Goal: Task Accomplishment & Management: Use online tool/utility

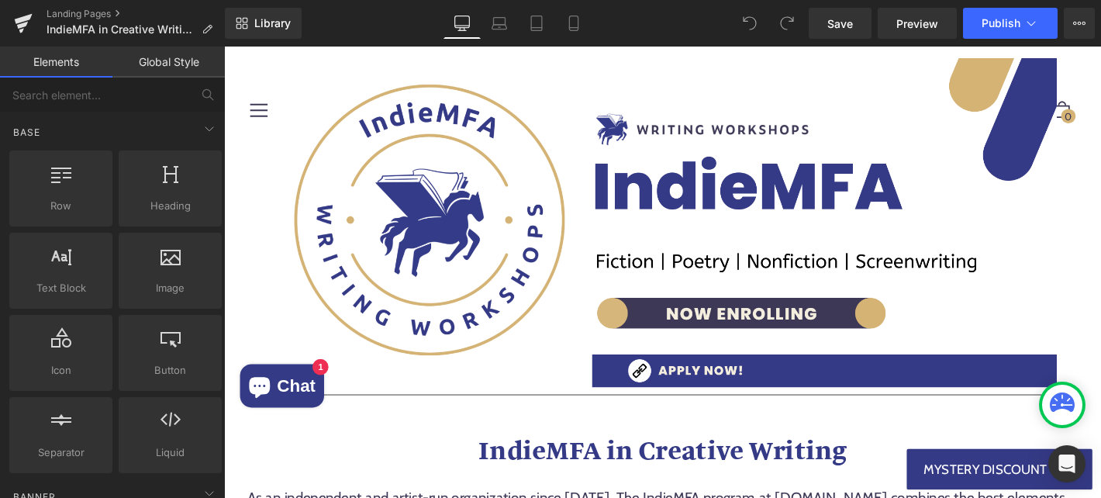
scroll to position [35, 0]
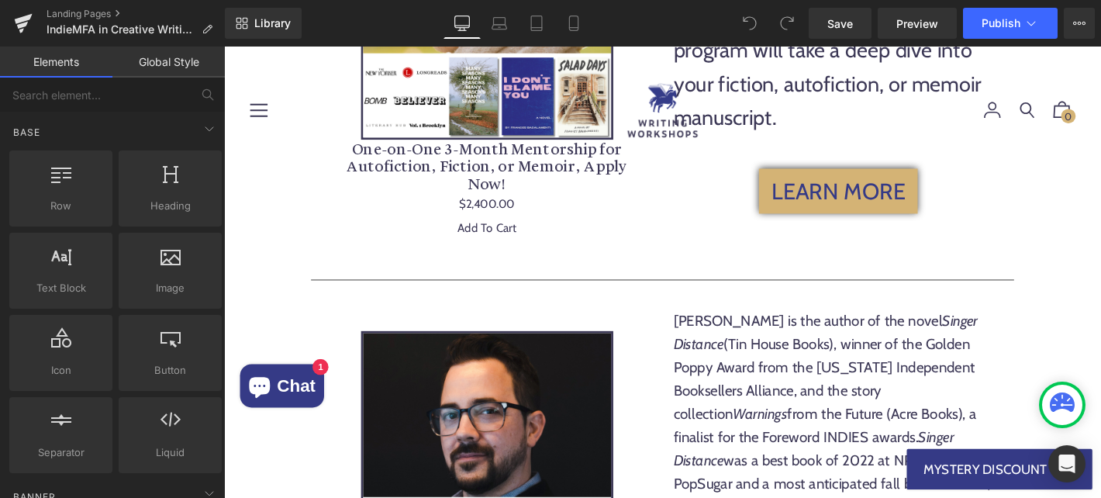
scroll to position [2388, 0]
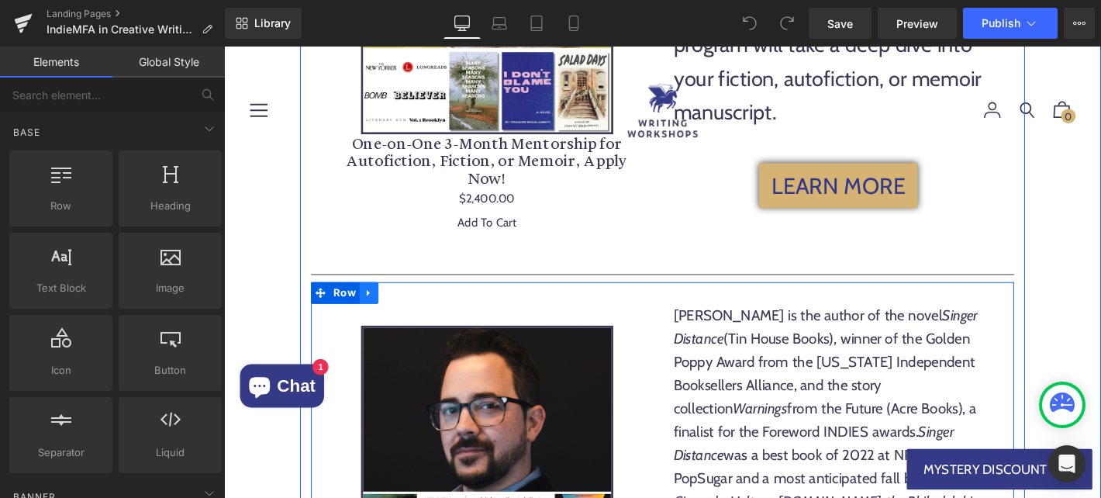
click at [381, 304] on icon at bounding box center [379, 310] width 11 height 12
click at [403, 305] on icon at bounding box center [399, 310] width 11 height 11
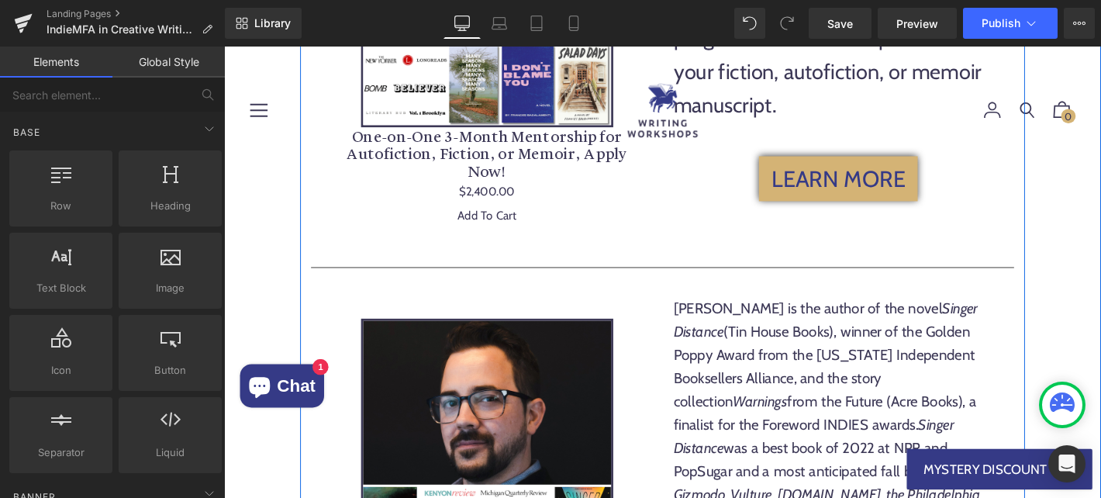
scroll to position [2353, 0]
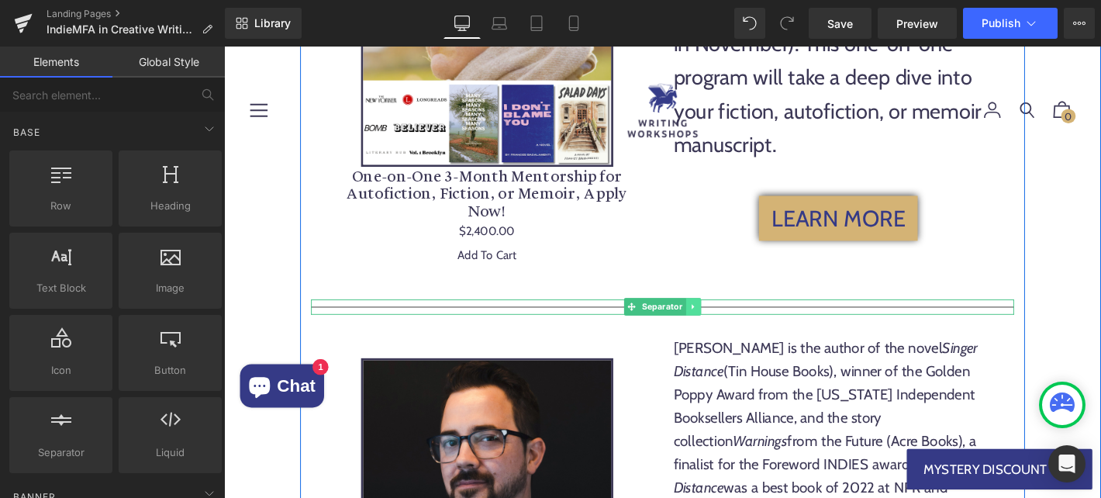
click at [727, 320] on icon at bounding box center [726, 324] width 9 height 9
click at [717, 320] on icon at bounding box center [718, 324] width 9 height 9
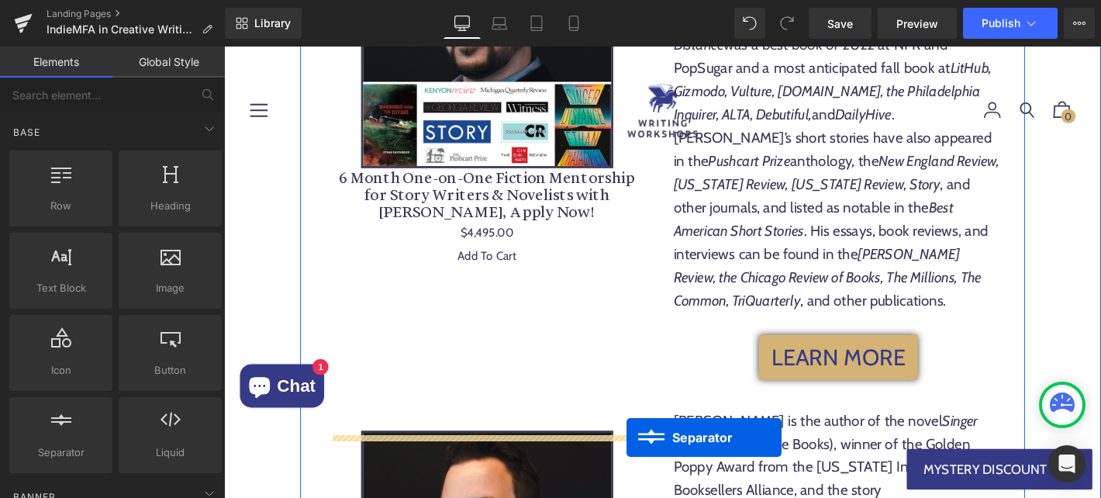
scroll to position [2927, 0]
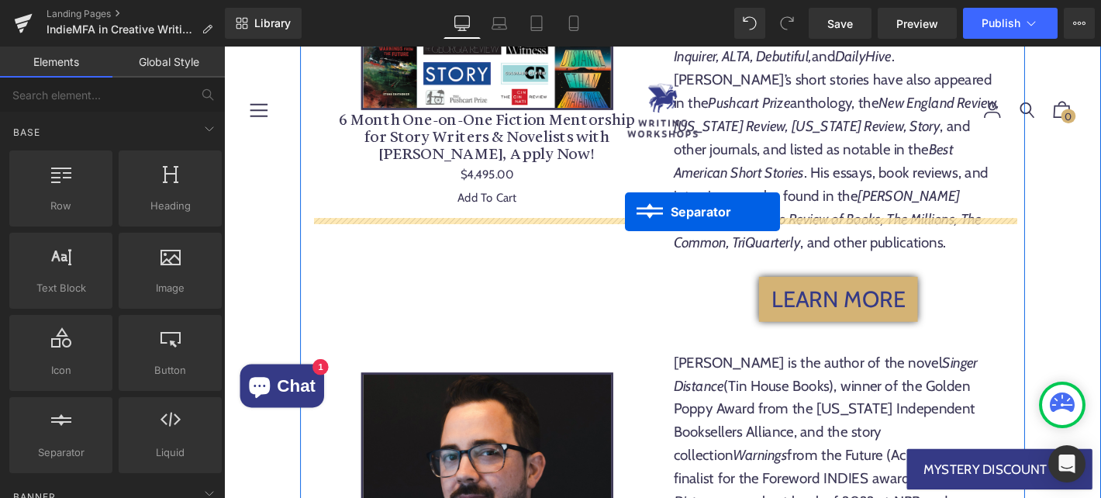
drag, startPoint x: 658, startPoint y: 249, endPoint x: 653, endPoint y: 223, distance: 26.2
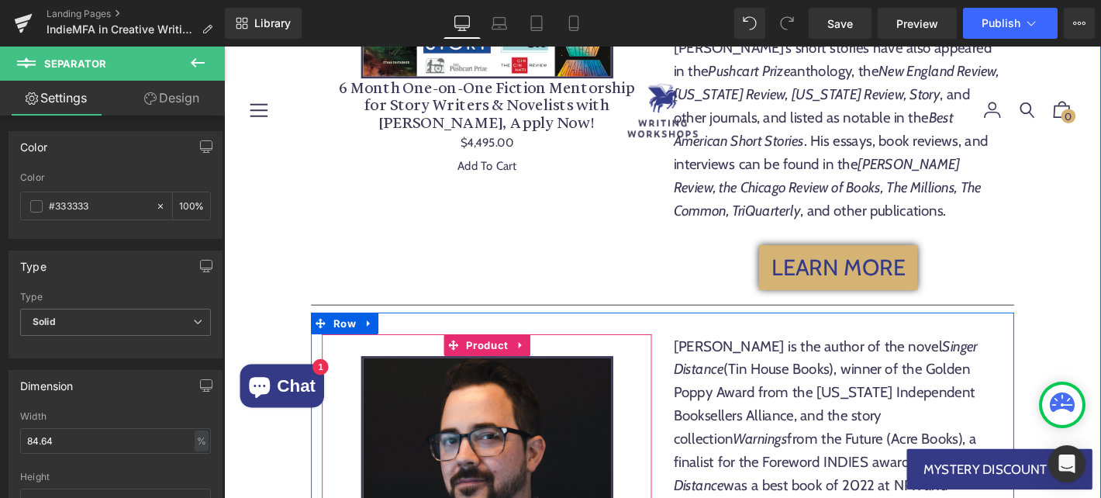
scroll to position [2925, 0]
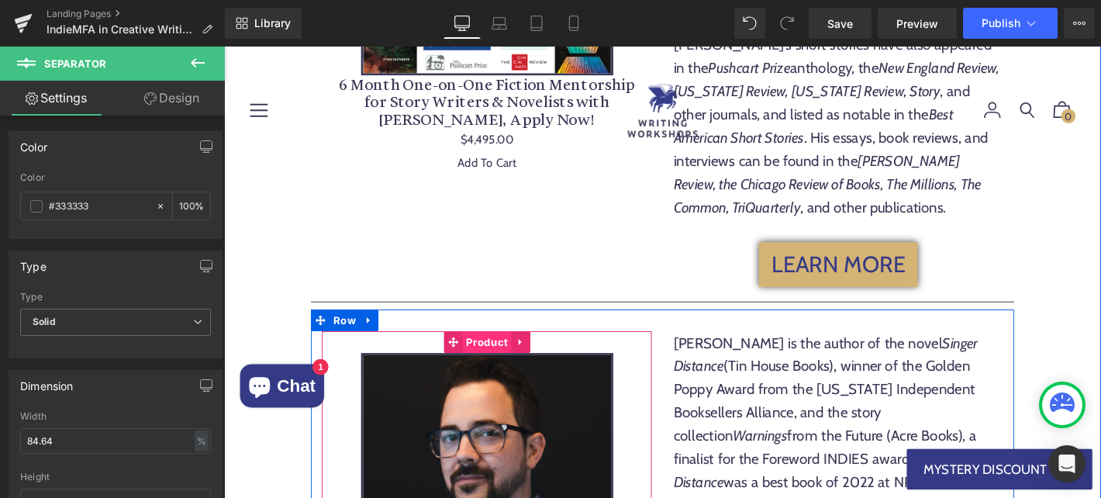
click at [506, 351] on span "Product" at bounding box center [505, 362] width 52 height 23
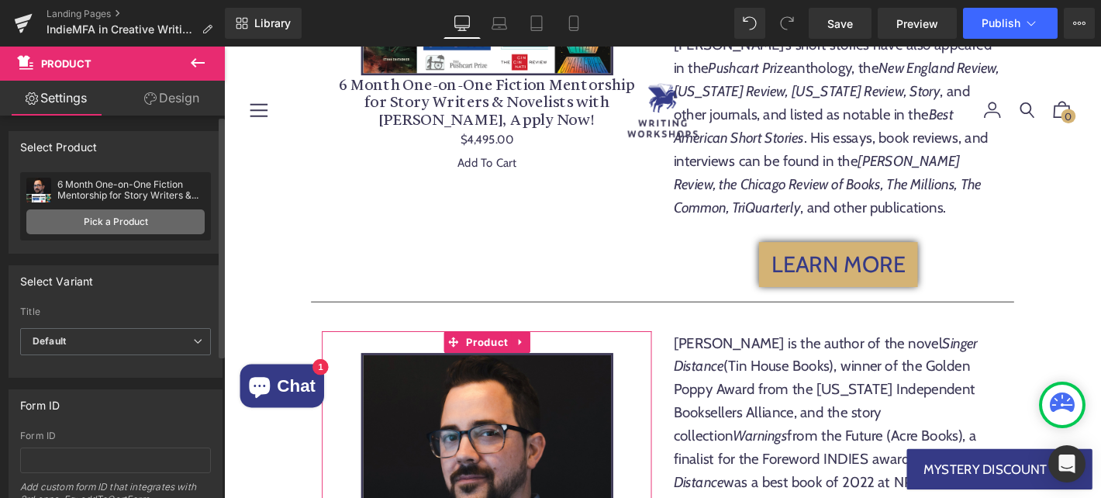
click at [148, 232] on link "Pick a Product" at bounding box center [115, 221] width 178 height 25
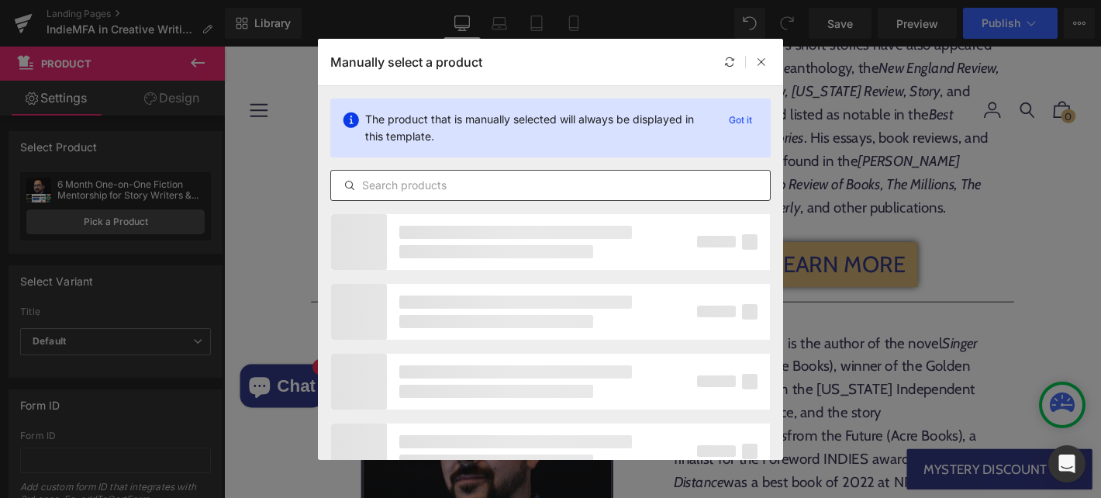
click at [462, 177] on input "text" at bounding box center [550, 185] width 439 height 19
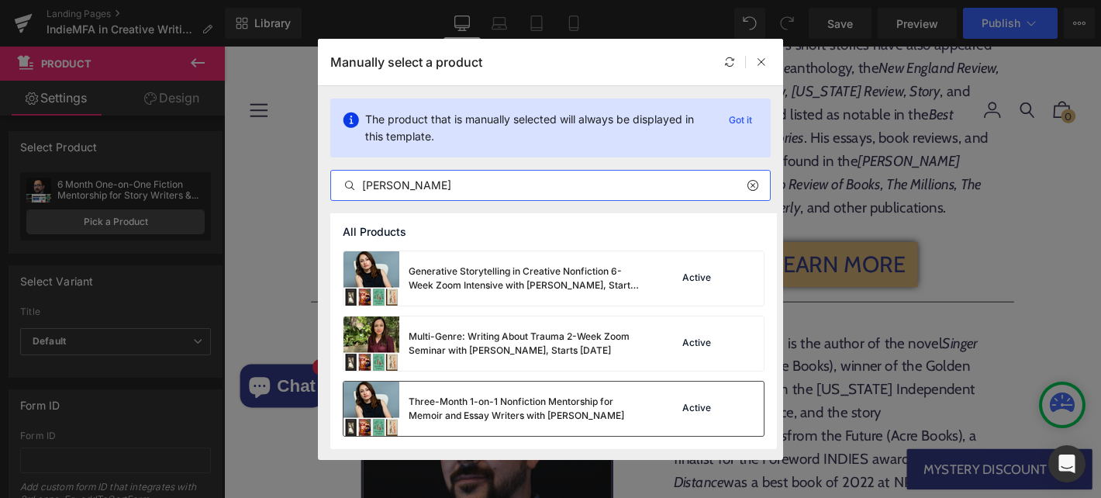
type input "[PERSON_NAME]"
click at [650, 412] on div "Three-Month 1-on-1 Nonfiction Mentorship for Memoir and Essay Writers with [PER…" at bounding box center [554, 409] width 420 height 54
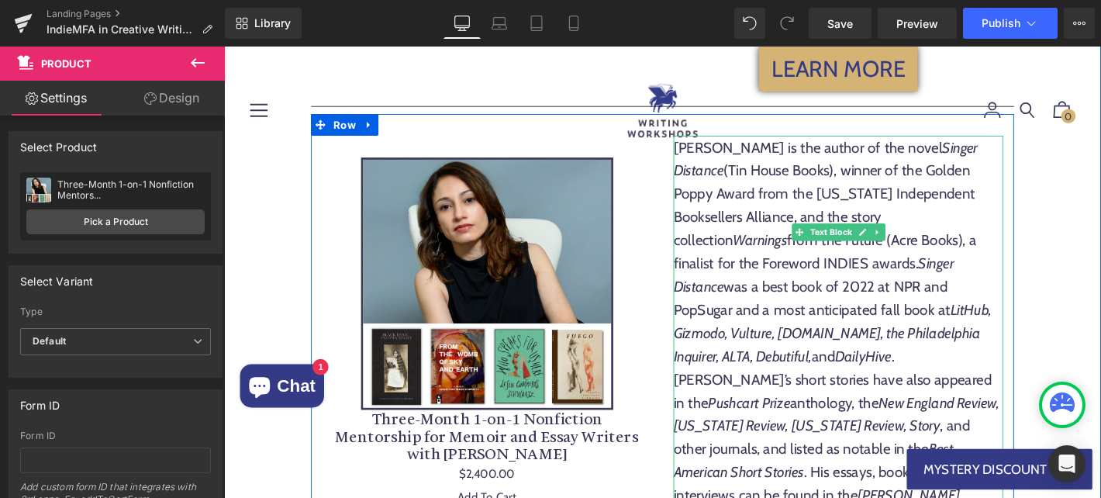
scroll to position [3222, 0]
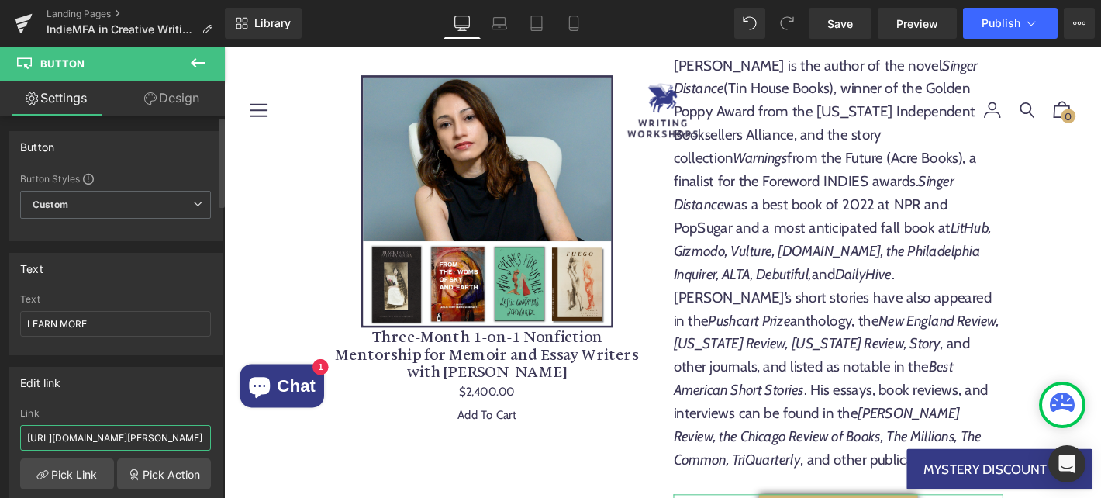
click at [98, 433] on input "[URL][DOMAIN_NAME][PERSON_NAME]" at bounding box center [115, 438] width 191 height 26
paste input "three-month-1-on-1-nonfiction-mentorship-for-memoir-and-essay-writers-with-[PER…"
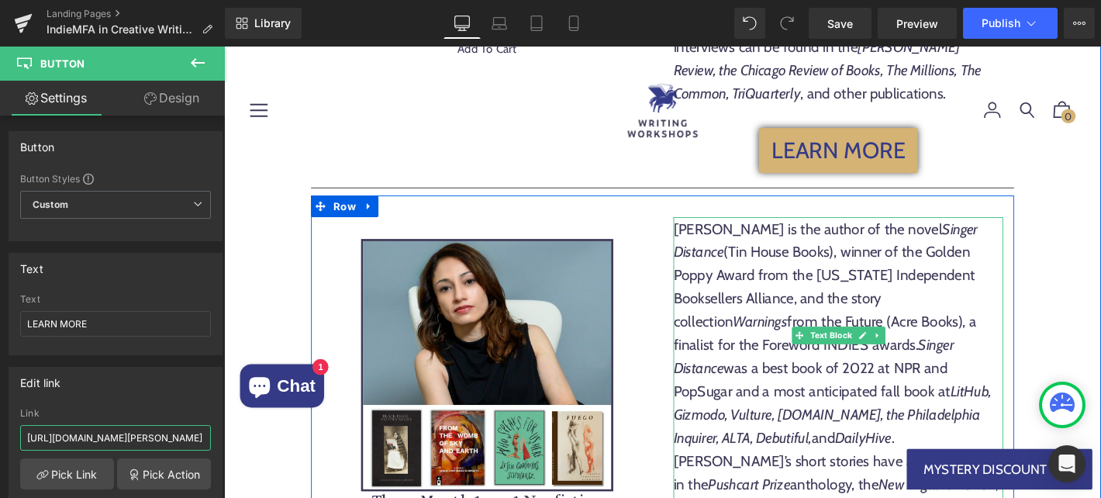
scroll to position [3043, 0]
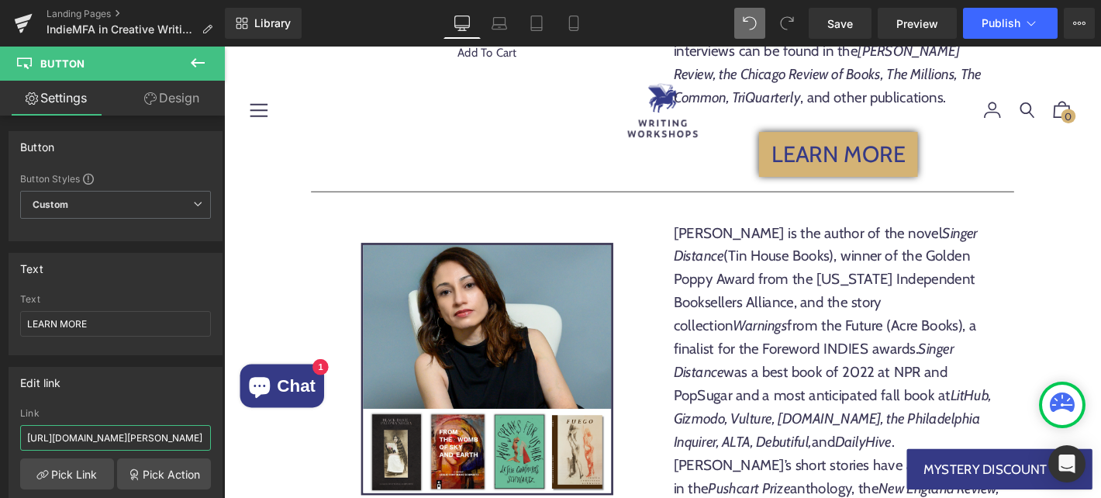
type input "[URL][DOMAIN_NAME][PERSON_NAME]"
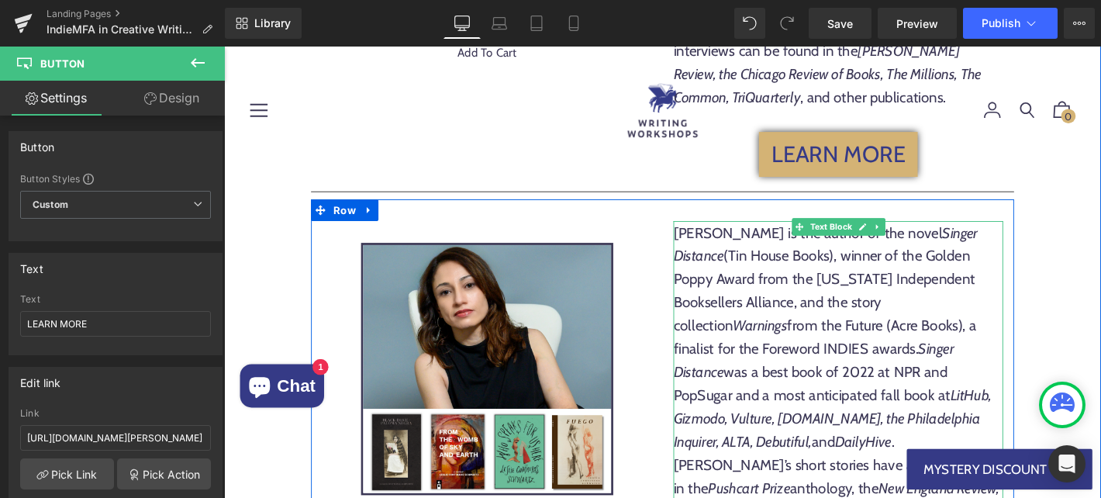
click at [855, 233] on div "[PERSON_NAME] is the author of the novel Singer Distance (Tin House Books), win…" at bounding box center [881, 456] width 353 height 447
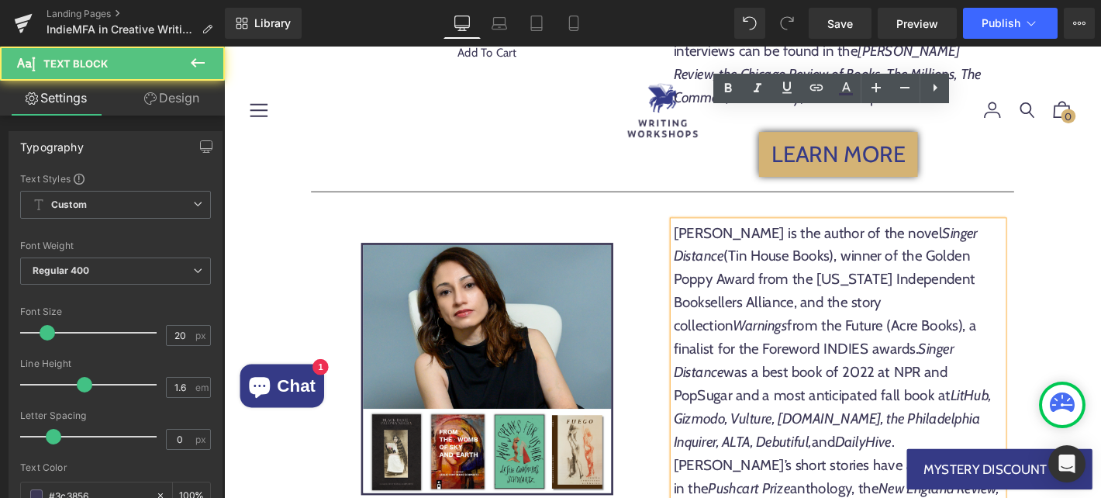
click at [852, 233] on div "[PERSON_NAME] is the author of the novel Singer Distance (Tin House Books), win…" at bounding box center [881, 456] width 353 height 447
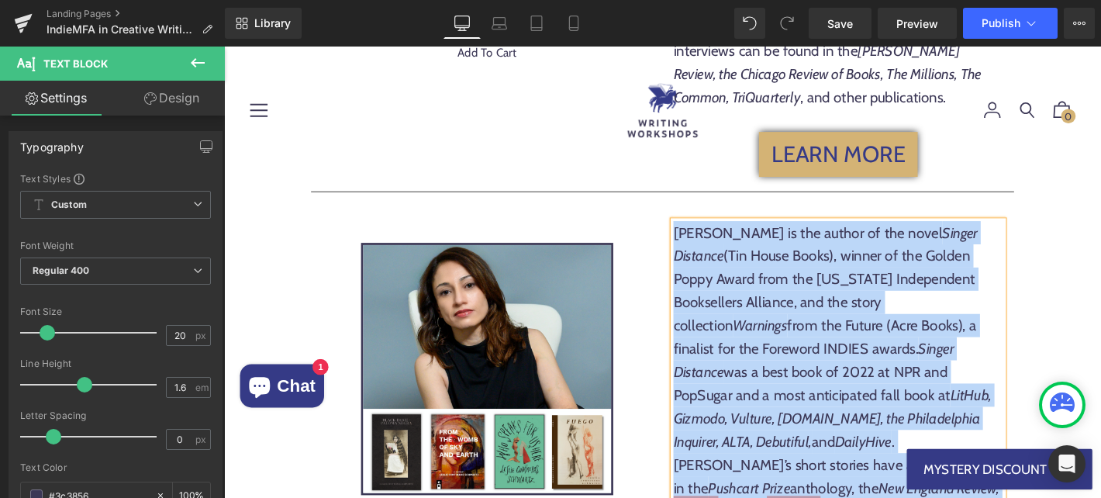
paste div "To enrich screen reader interactions, please activate Accessibility in Grammarl…"
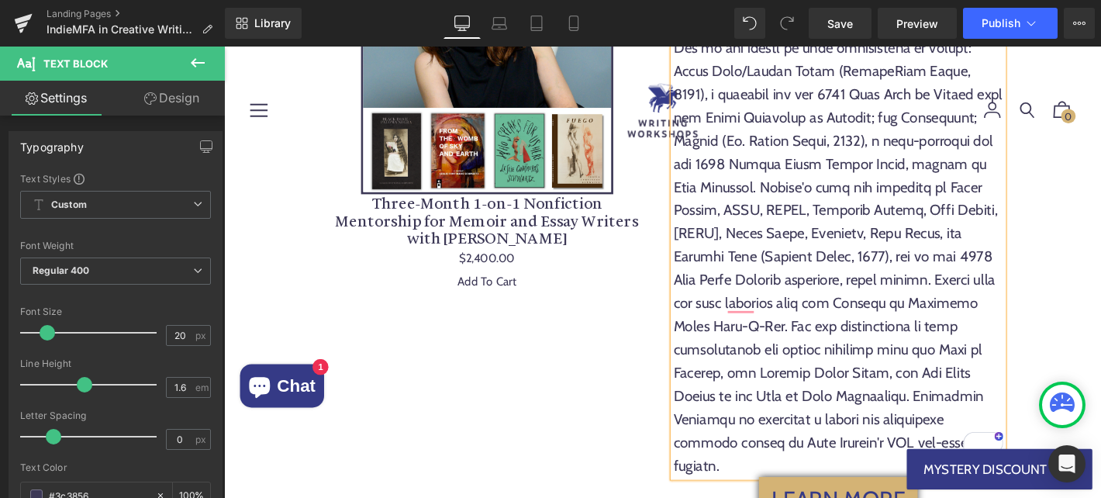
scroll to position [3367, 0]
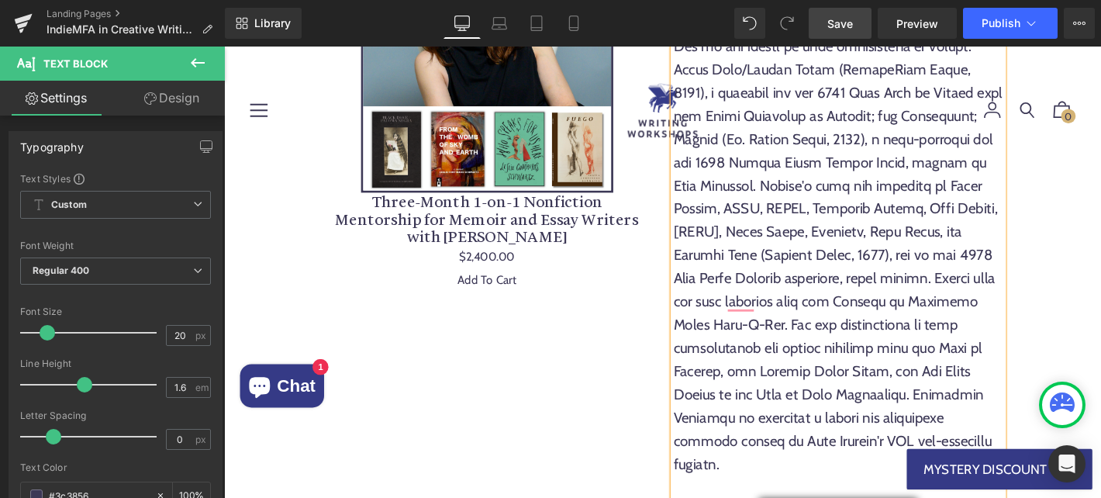
click at [845, 27] on span "Save" at bounding box center [840, 24] width 26 height 16
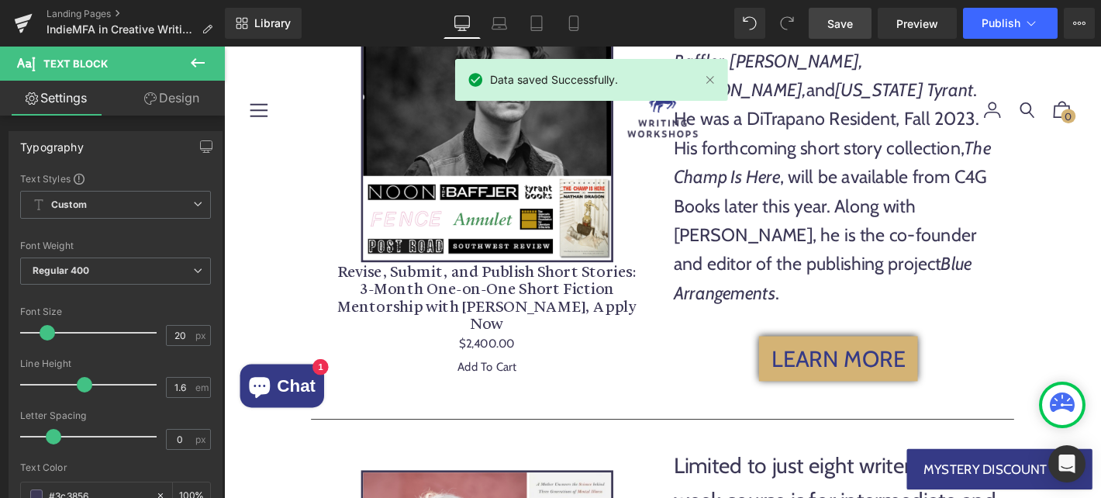
scroll to position [4007, 0]
click at [1035, 20] on icon at bounding box center [1032, 24] width 16 height 16
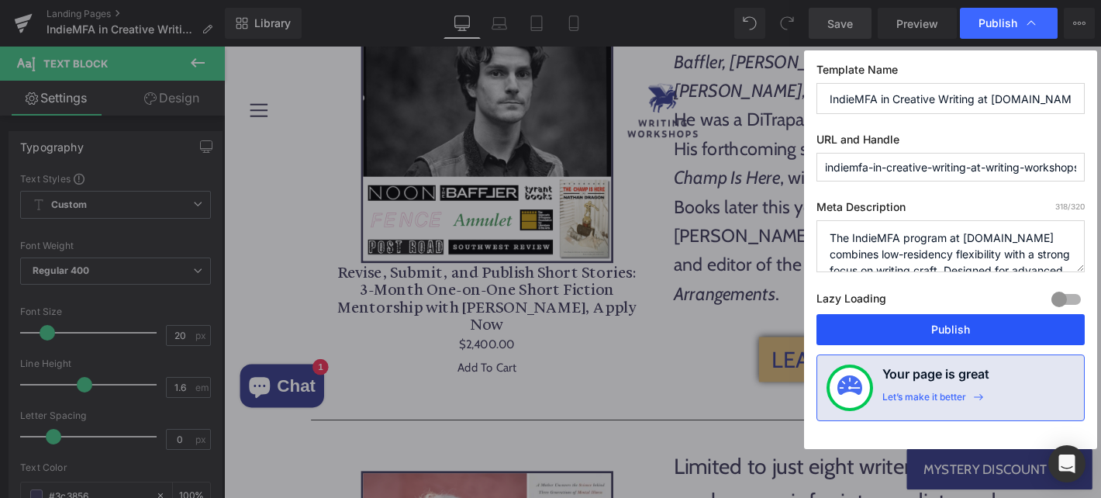
click at [895, 332] on button "Publish" at bounding box center [951, 329] width 268 height 31
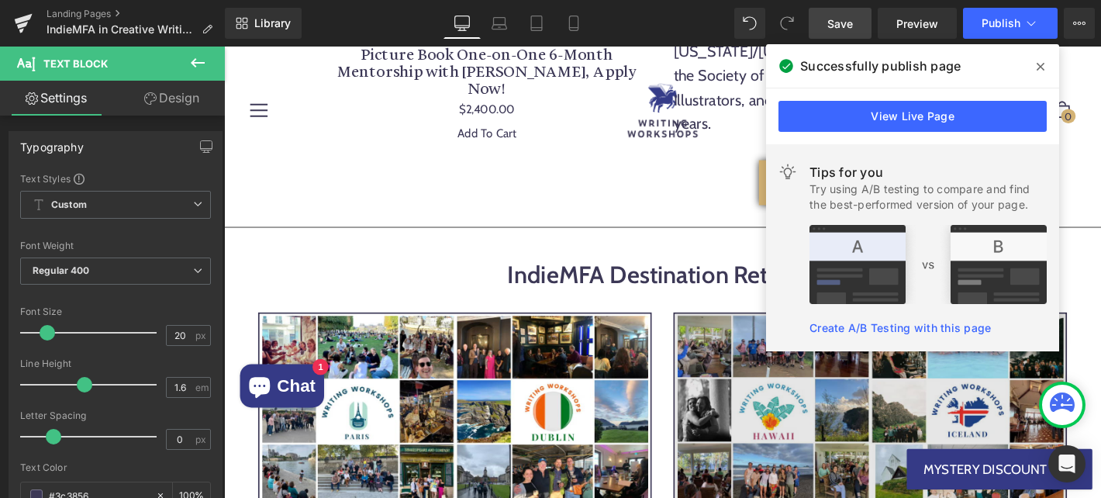
scroll to position [8000, 0]
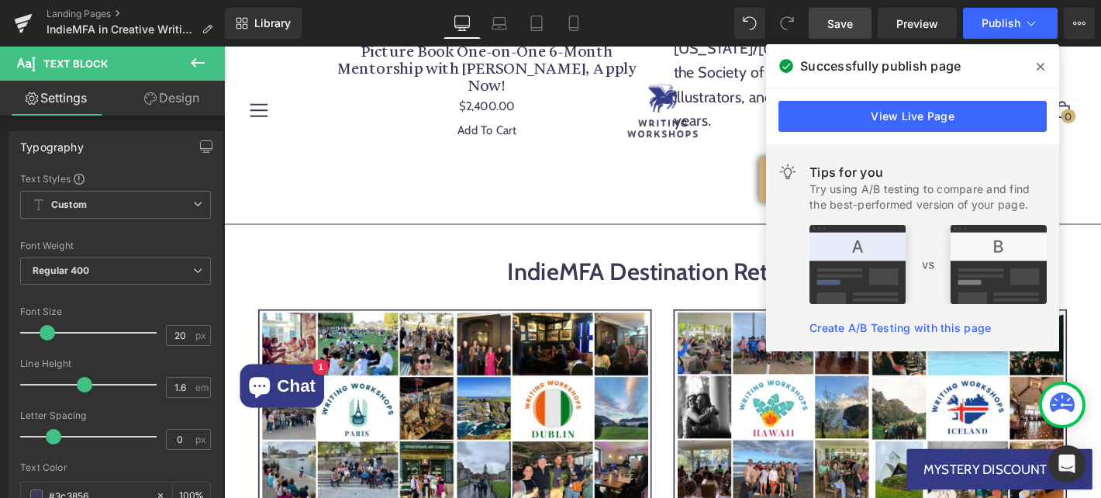
click at [1040, 67] on icon at bounding box center [1041, 67] width 8 height 8
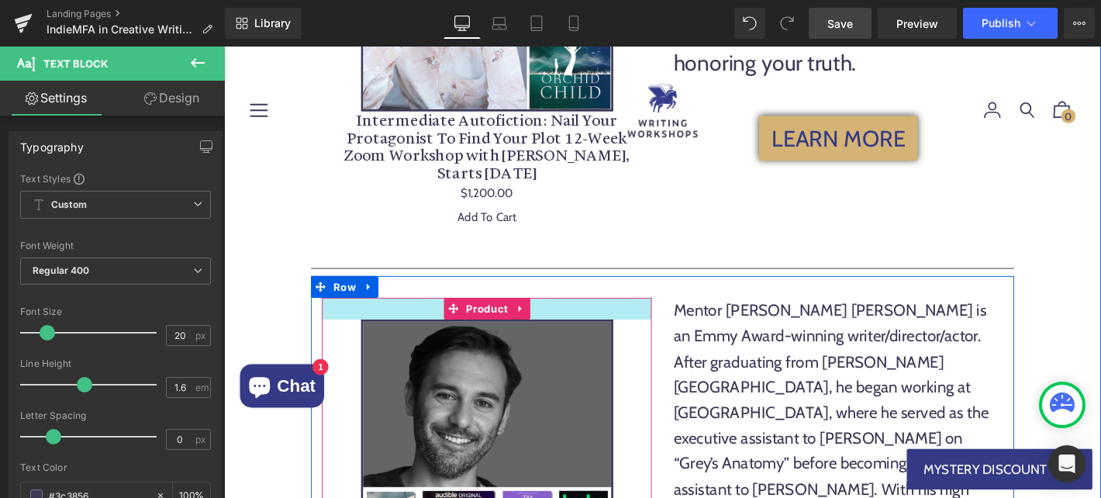
scroll to position [4628, 0]
